Goal: Feedback & Contribution: Contribute content

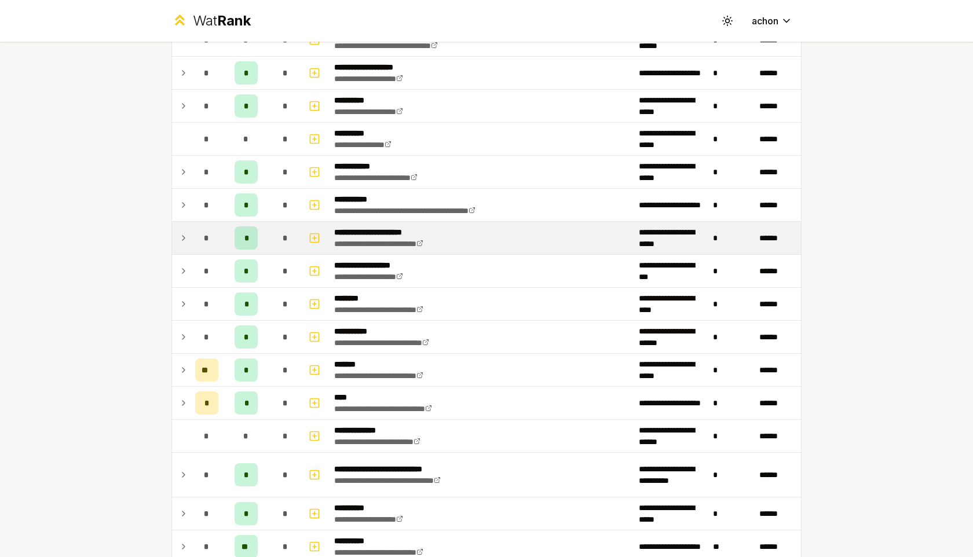
scroll to position [1159, 0]
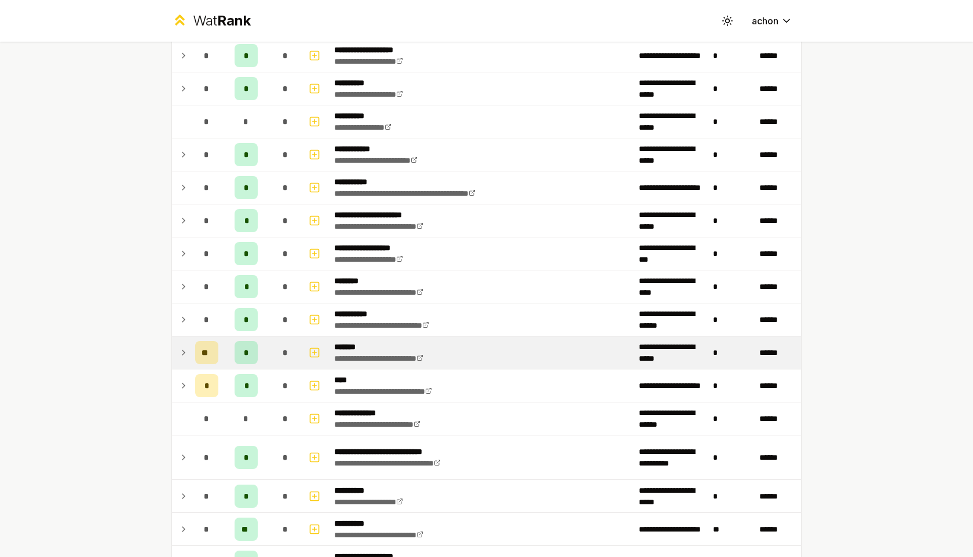
click at [183, 355] on icon at bounding box center [183, 353] width 9 height 14
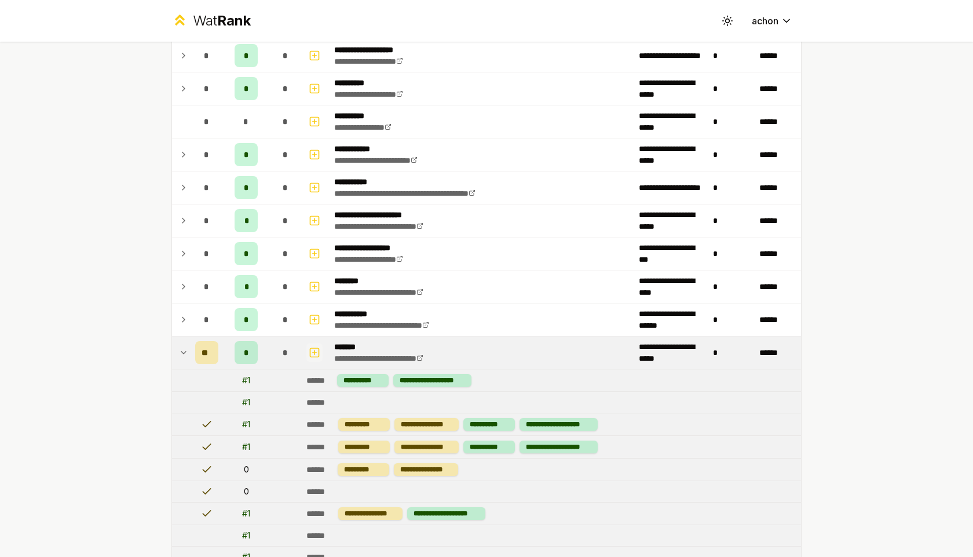
click at [313, 357] on rect "button" at bounding box center [314, 352] width 9 height 9
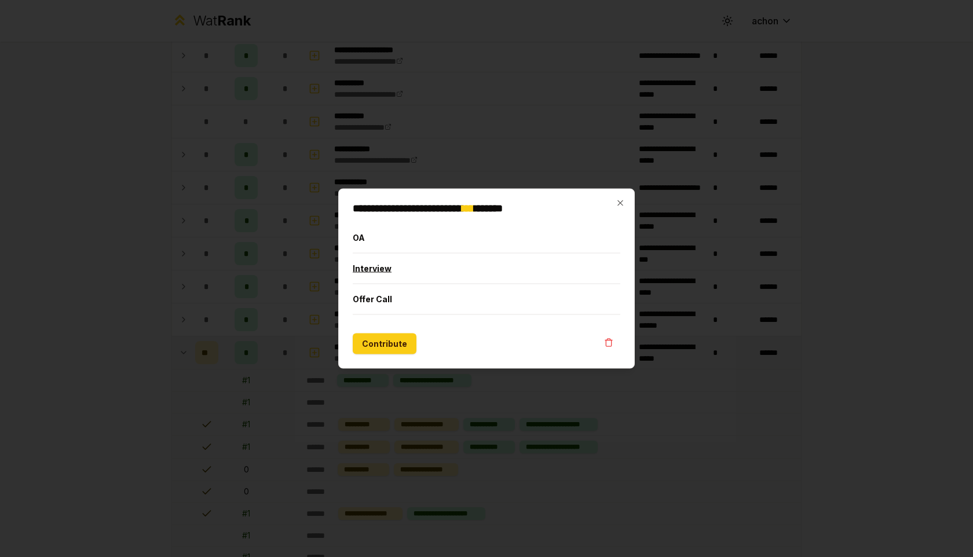
click at [411, 270] on button "Interview" at bounding box center [486, 269] width 267 height 30
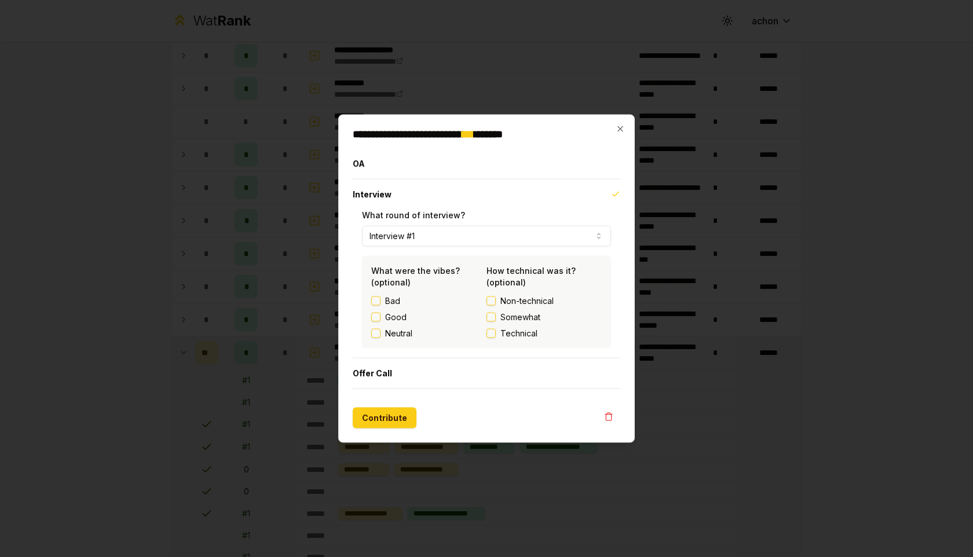
click at [490, 331] on button "Technical" at bounding box center [490, 333] width 9 height 9
click at [376, 409] on button "Contribute" at bounding box center [385, 418] width 64 height 21
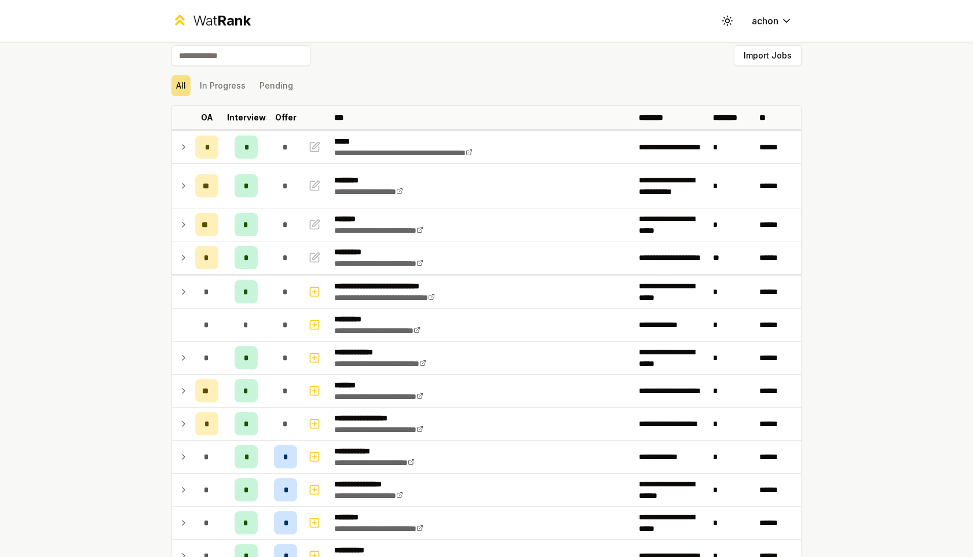
scroll to position [0, 0]
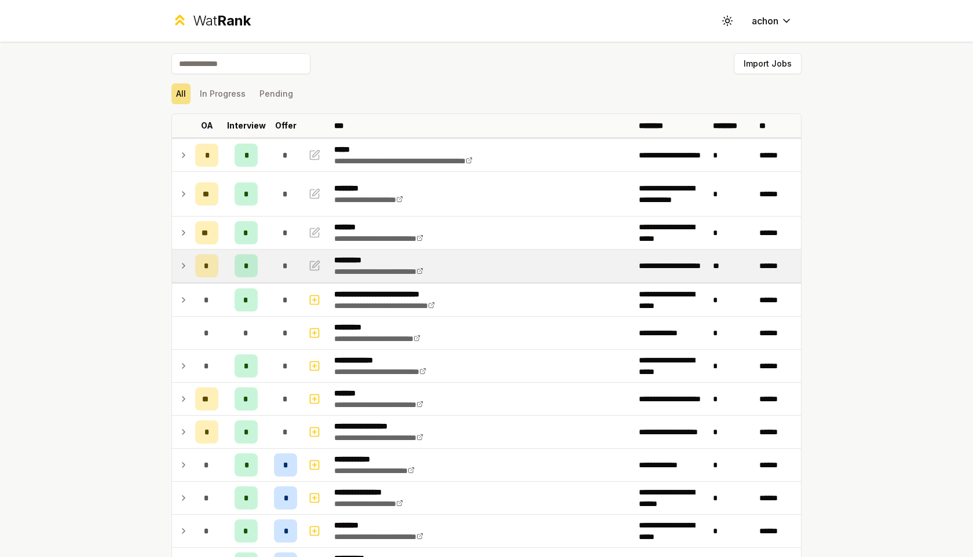
click at [181, 268] on icon at bounding box center [183, 266] width 9 height 14
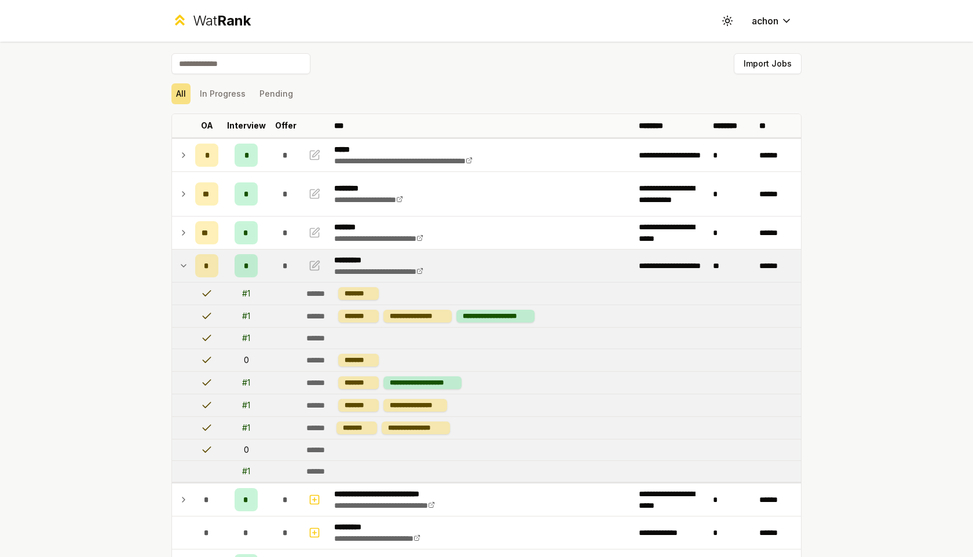
click at [181, 268] on icon at bounding box center [183, 266] width 9 height 14
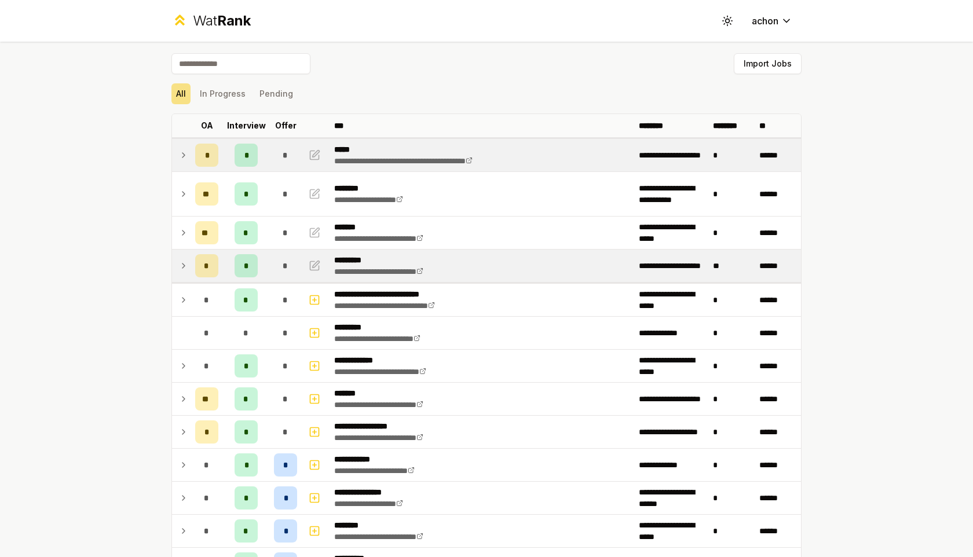
click at [184, 155] on icon at bounding box center [183, 155] width 2 height 5
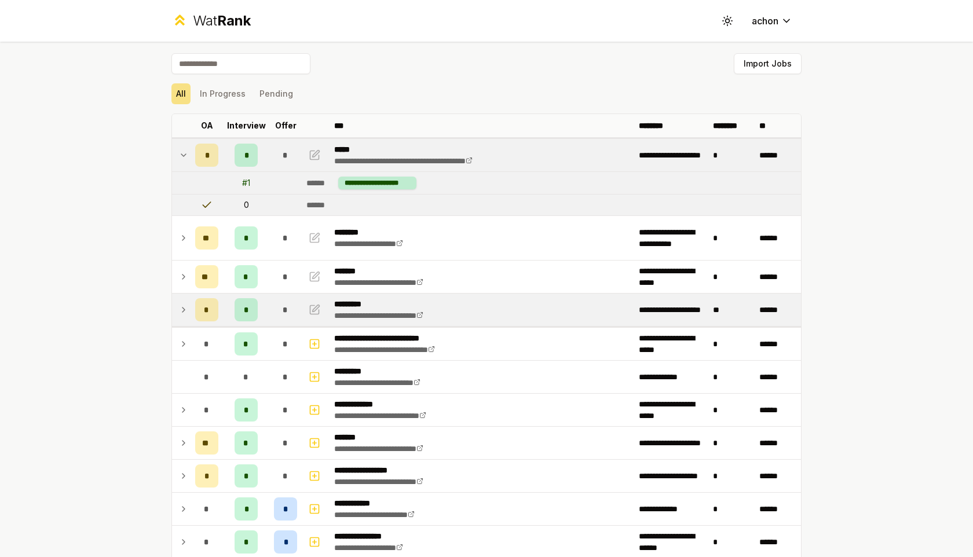
click at [184, 154] on icon at bounding box center [183, 155] width 9 height 14
